Goal: Navigation & Orientation: Go to known website

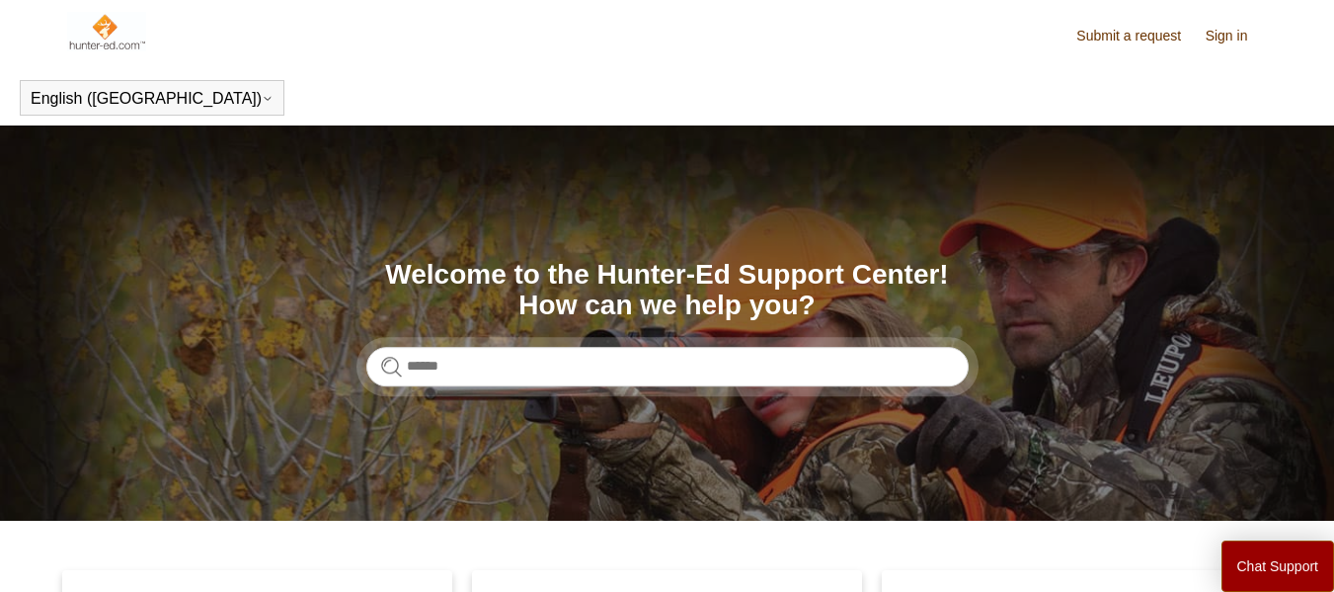
click at [1245, 36] on link "Sign in" at bounding box center [1237, 36] width 62 height 21
click at [71, 40] on img at bounding box center [107, 32] width 80 height 40
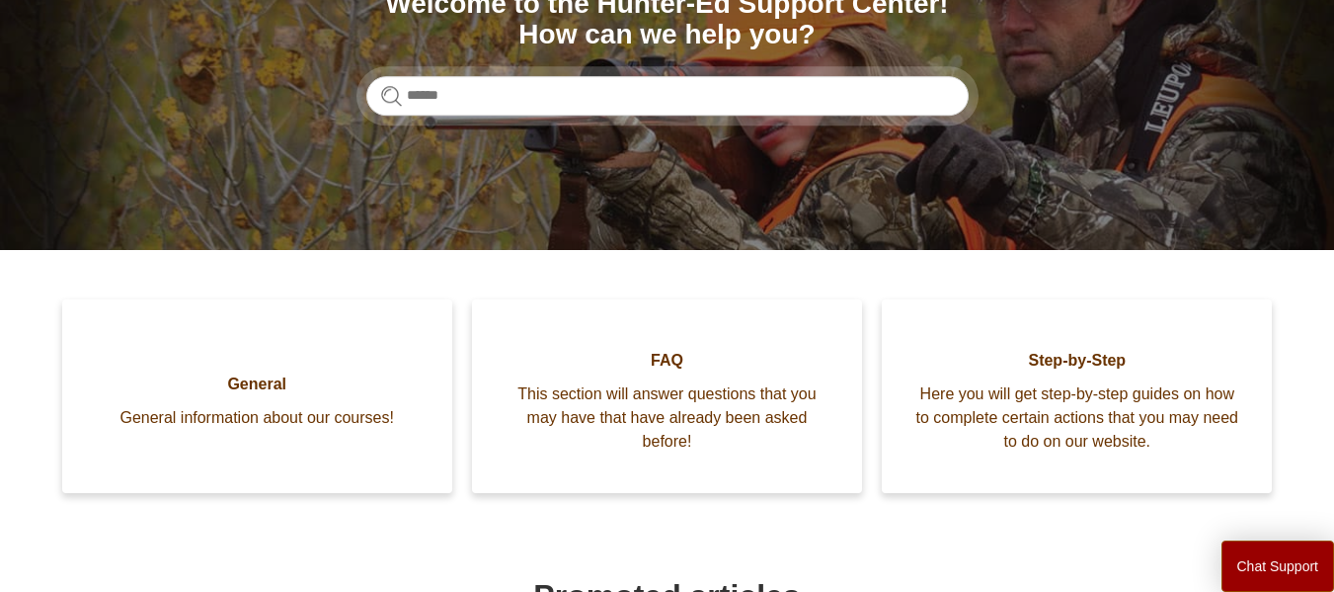
scroll to position [55, 0]
